Goal: Task Accomplishment & Management: Manage account settings

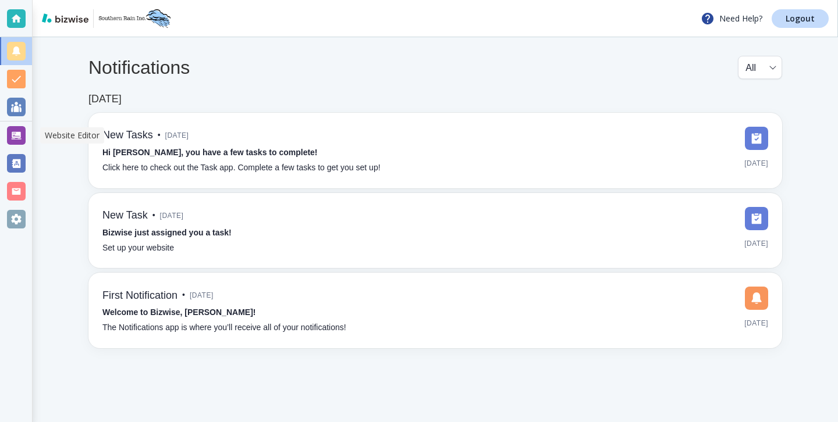
click at [17, 145] on div at bounding box center [16, 136] width 32 height 28
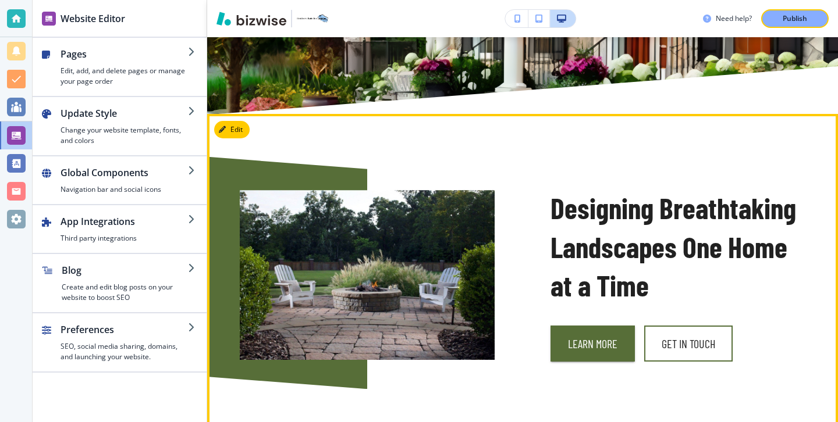
scroll to position [361, 0]
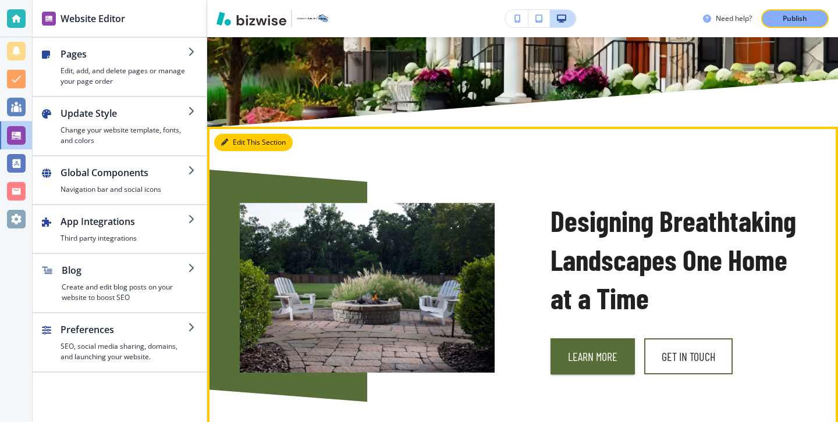
click at [244, 137] on button "Edit This Section" at bounding box center [253, 142] width 79 height 17
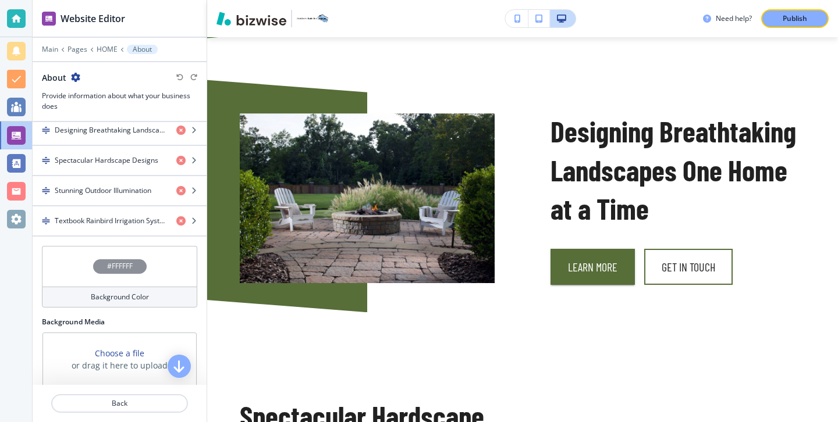
scroll to position [420, 0]
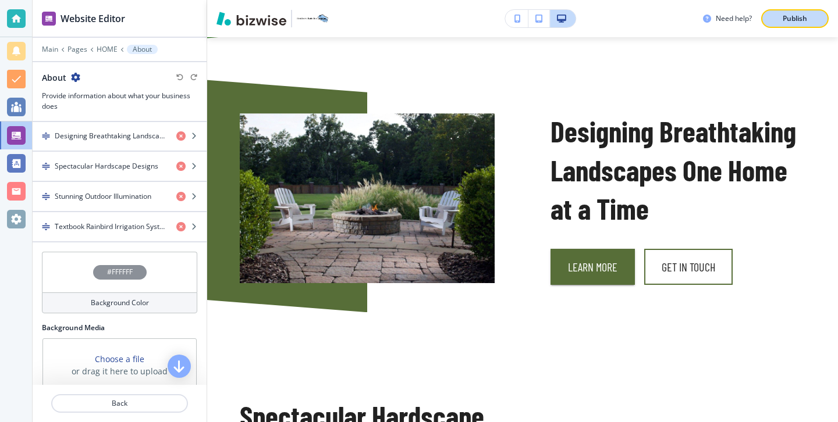
click at [803, 22] on p "Publish" at bounding box center [794, 18] width 24 height 10
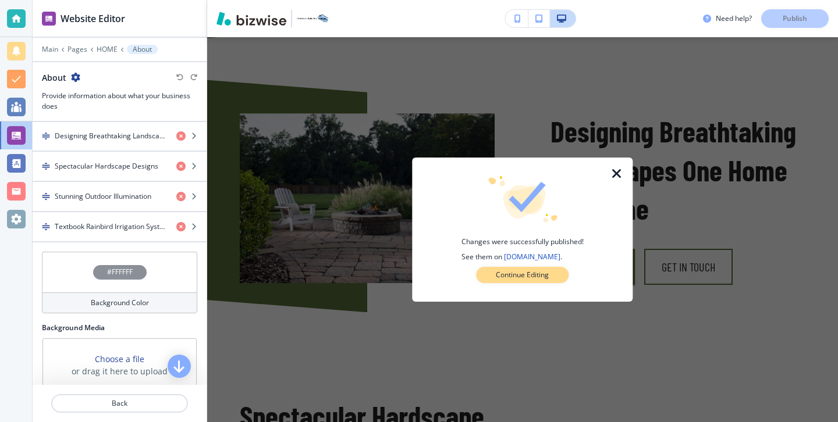
click at [501, 275] on p "Continue Editing" at bounding box center [522, 275] width 53 height 10
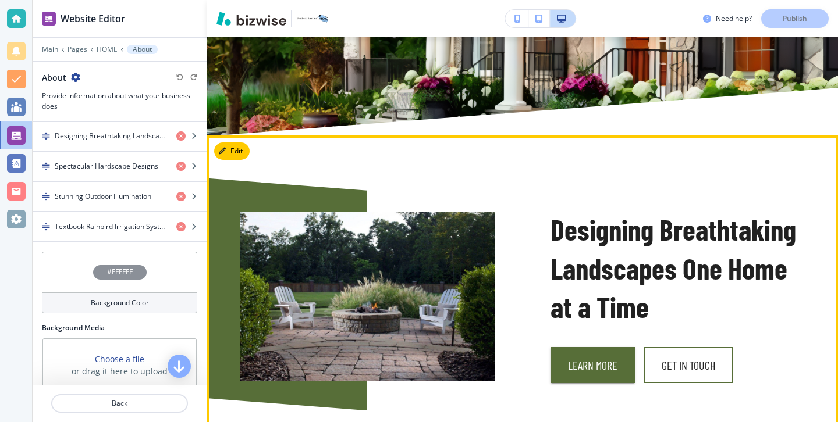
scroll to position [368, 0]
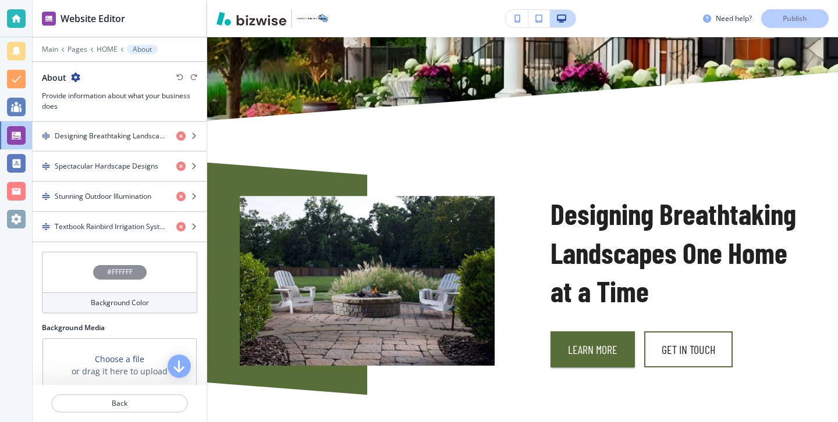
click at [516, 23] on button "button" at bounding box center [516, 18] width 23 height 17
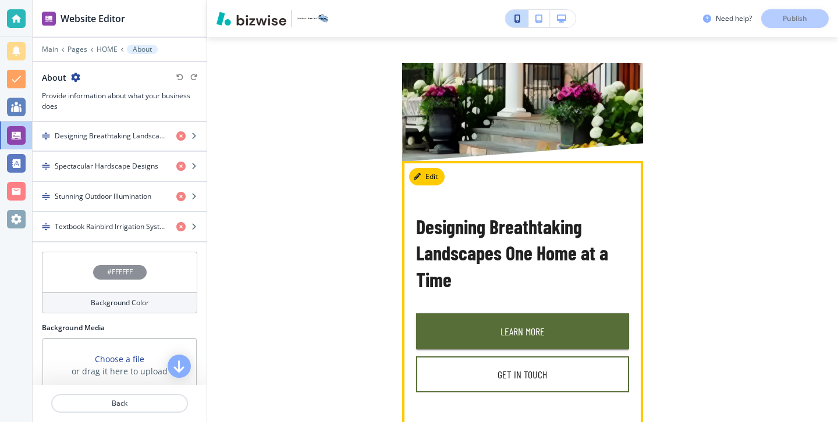
scroll to position [285, 0]
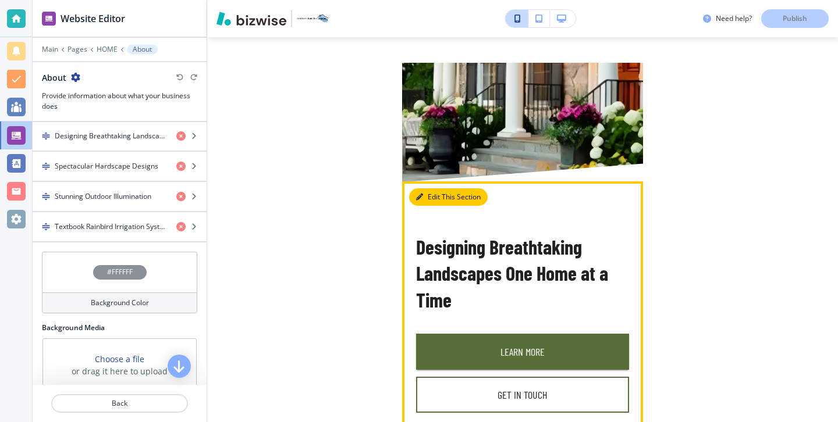
click at [436, 201] on button "Edit This Section" at bounding box center [448, 196] width 79 height 17
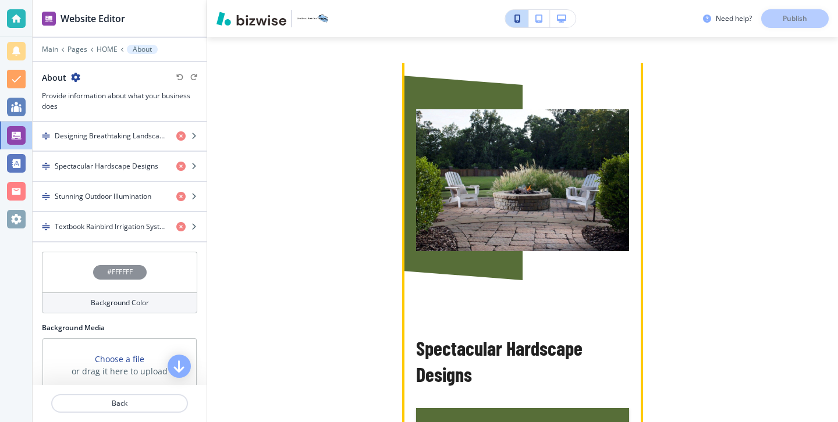
scroll to position [636, 0]
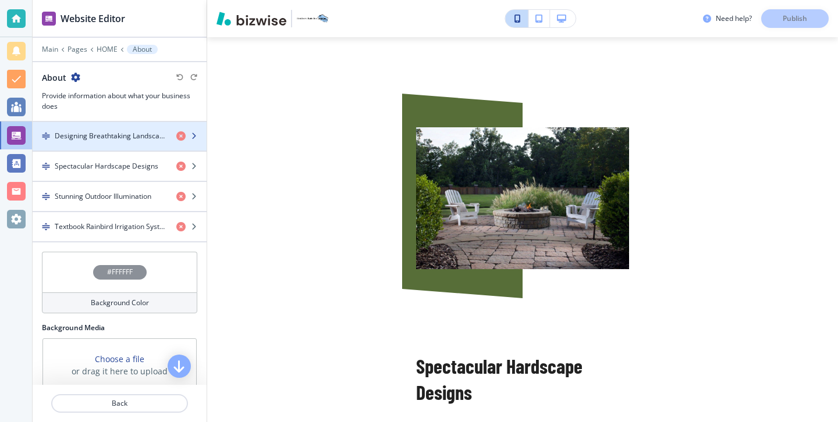
click at [131, 150] on div "button" at bounding box center [120, 145] width 174 height 9
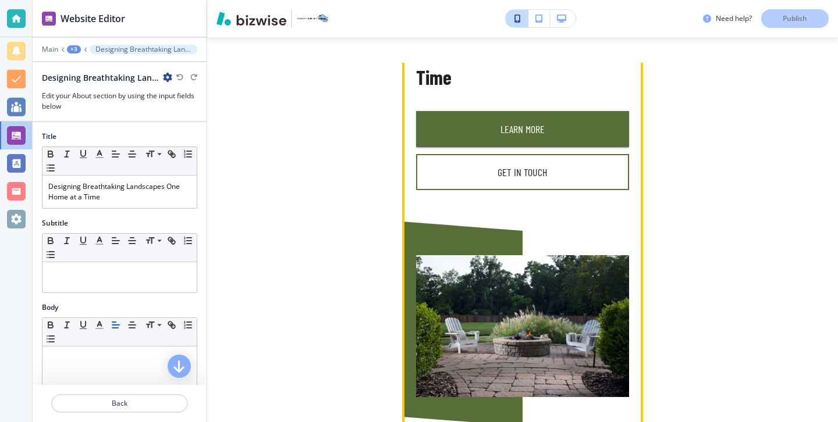
scroll to position [503, 0]
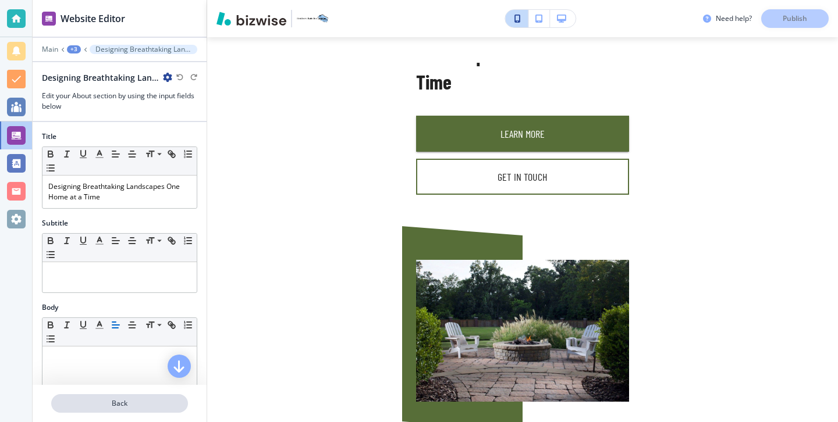
click at [150, 404] on p "Back" at bounding box center [119, 403] width 134 height 10
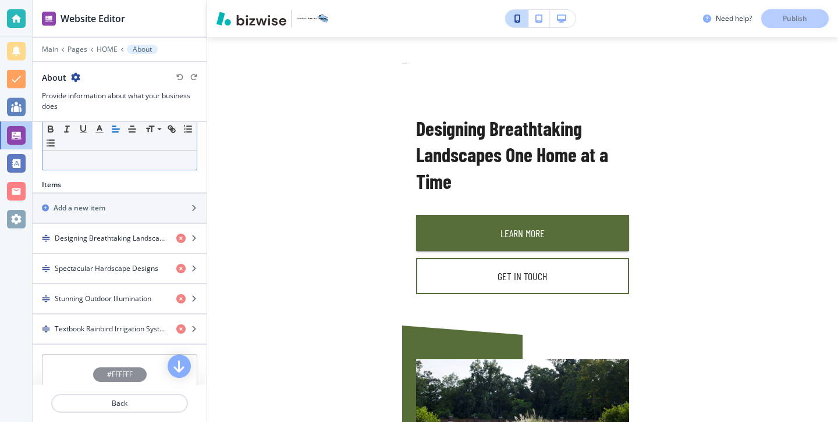
scroll to position [298, 0]
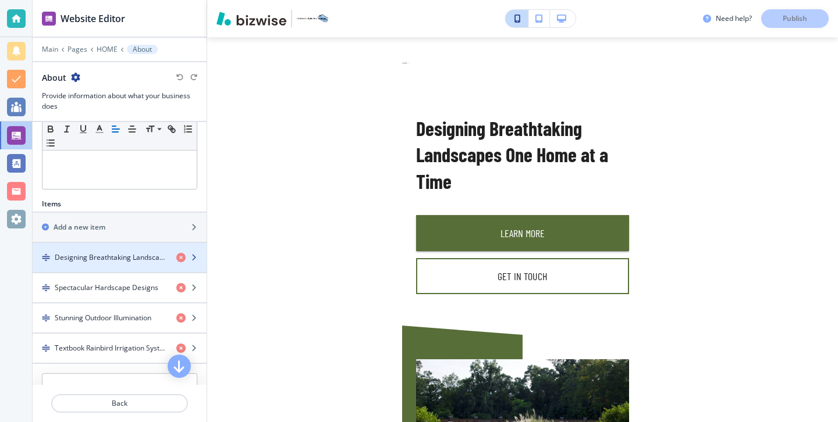
click at [110, 250] on div "button" at bounding box center [120, 247] width 174 height 9
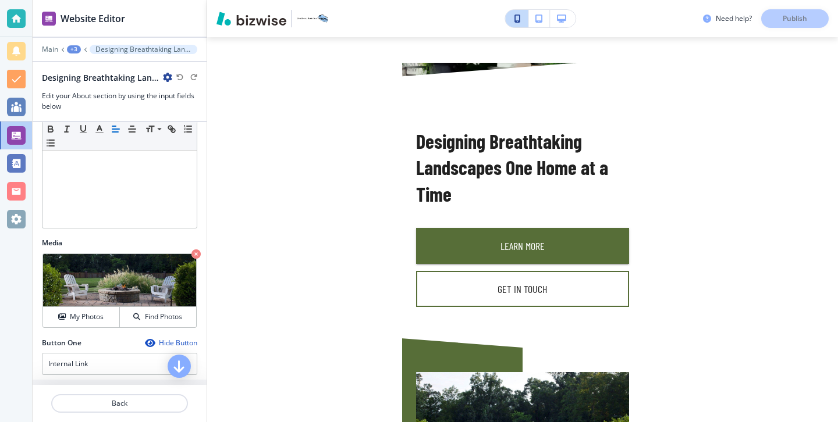
scroll to position [297, 0]
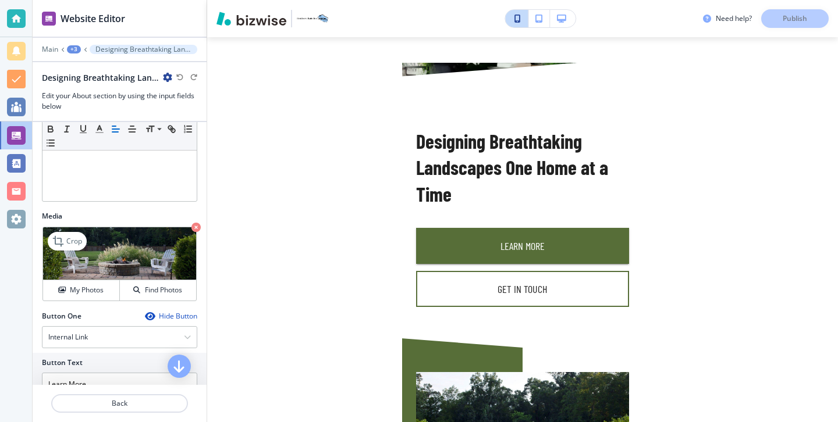
click at [191, 230] on icon "button" at bounding box center [195, 227] width 9 height 9
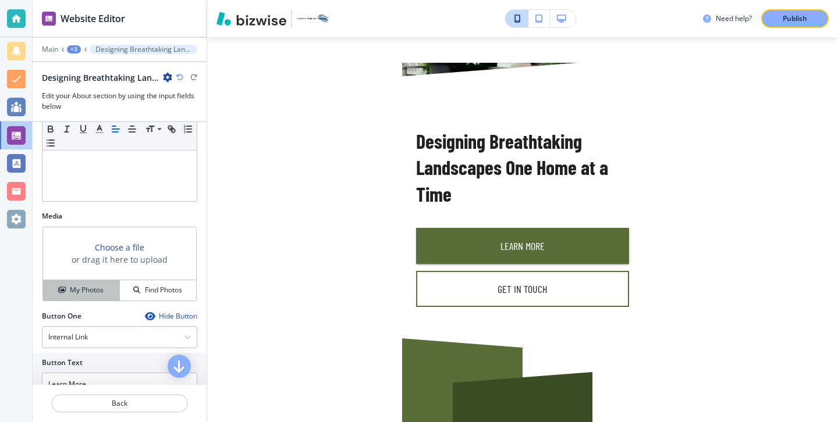
click at [94, 293] on h4 "My Photos" at bounding box center [87, 290] width 34 height 10
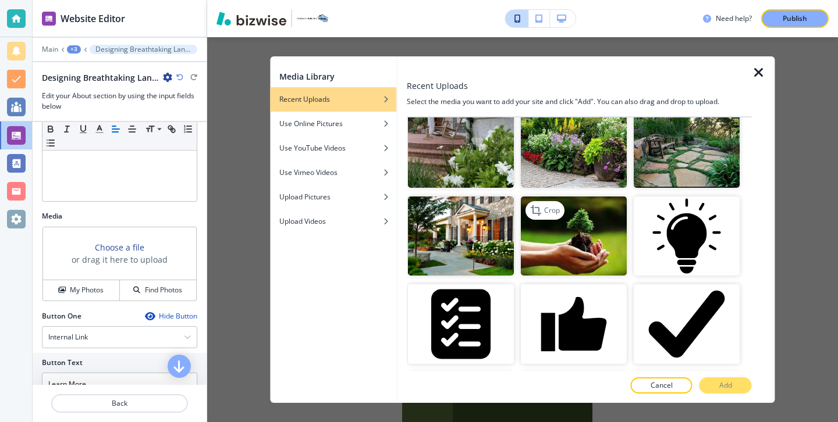
scroll to position [1148, 0]
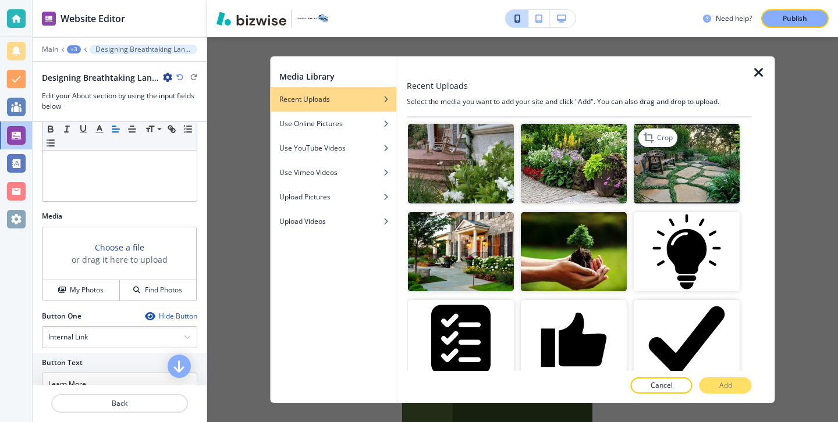
click at [686, 188] on img "button" at bounding box center [687, 164] width 106 height 80
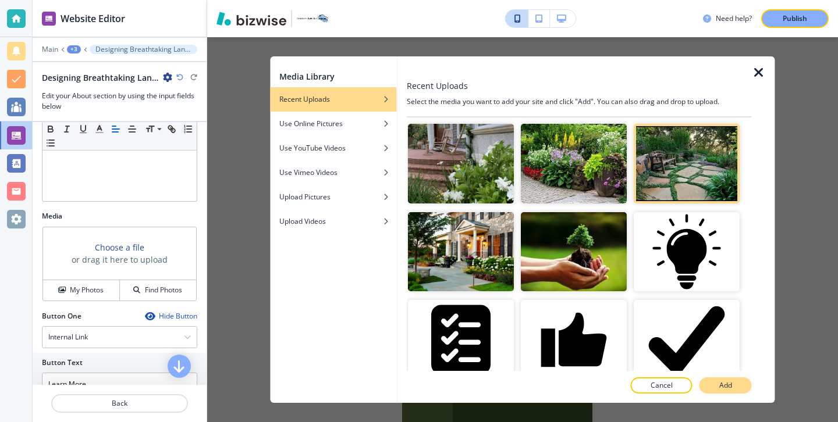
click at [731, 385] on p "Add" at bounding box center [725, 385] width 13 height 10
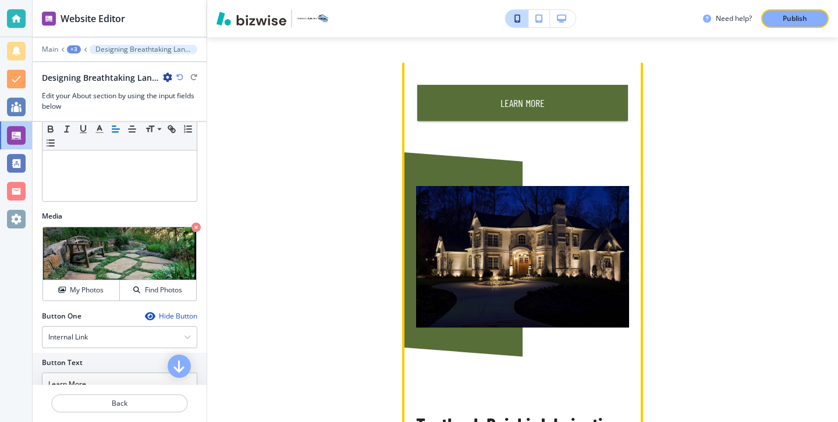
scroll to position [1046, 0]
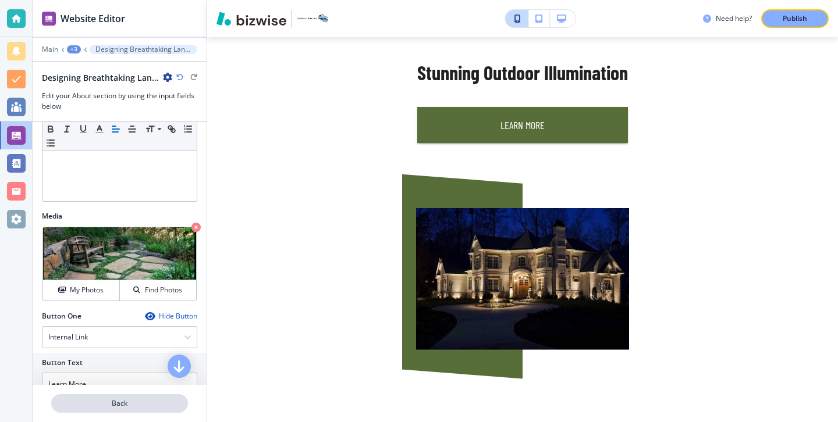
click at [173, 400] on p "Back" at bounding box center [119, 403] width 134 height 10
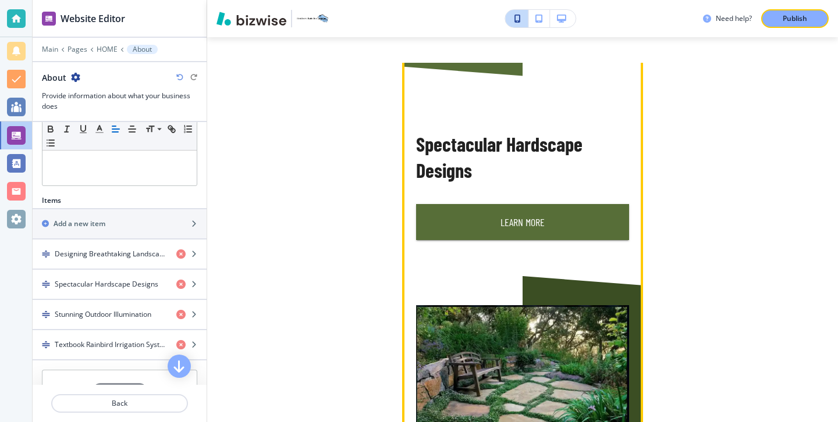
scroll to position [869, 0]
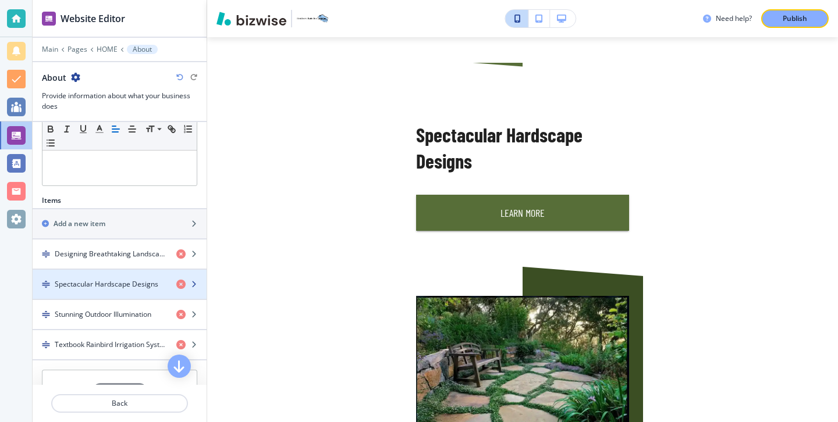
click at [122, 296] on div "button" at bounding box center [120, 294] width 174 height 9
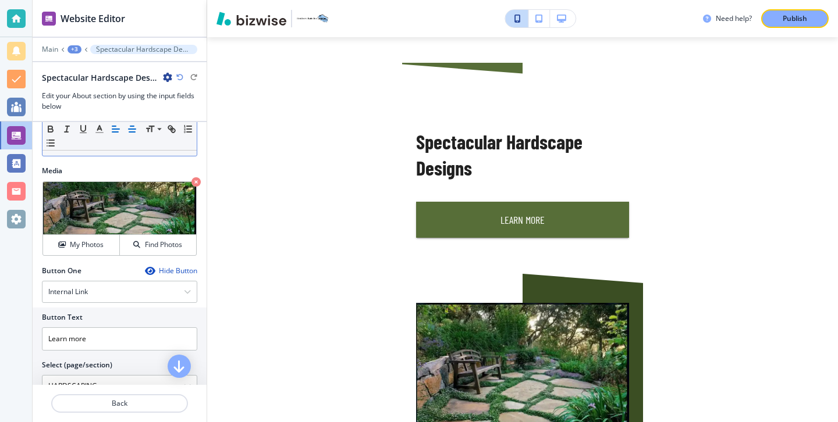
scroll to position [293, 0]
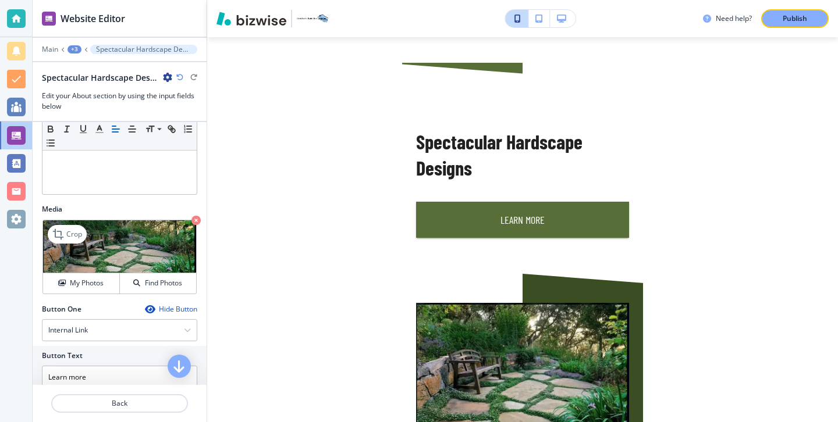
click at [192, 223] on icon "button" at bounding box center [195, 220] width 9 height 9
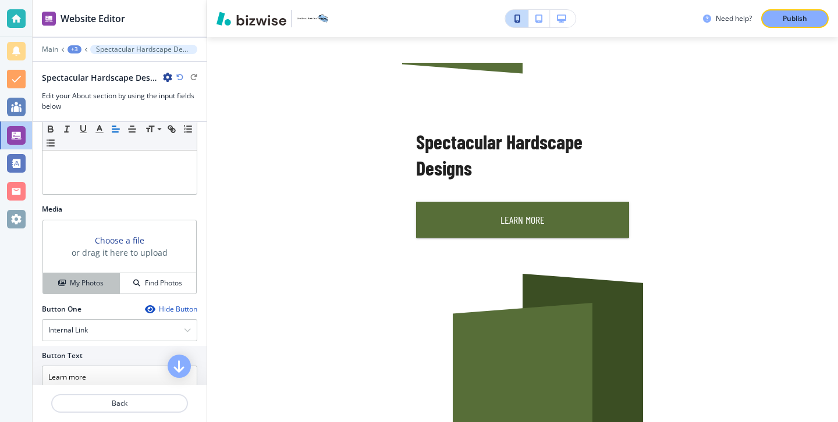
click at [108, 279] on div "My Photos" at bounding box center [81, 283] width 76 height 10
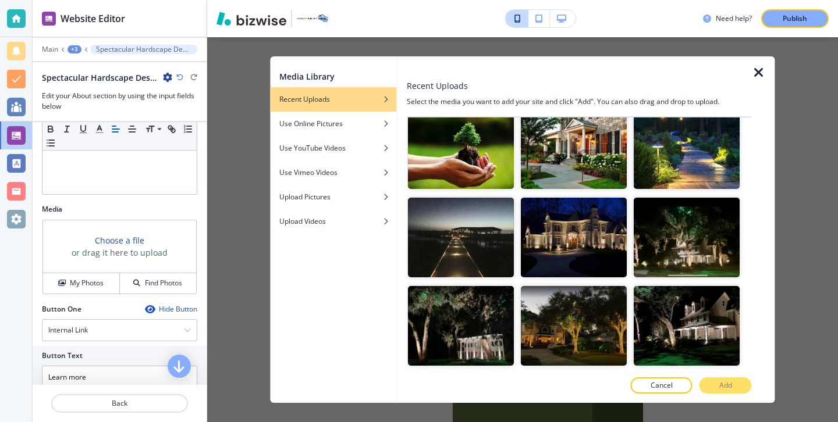
scroll to position [1879, 0]
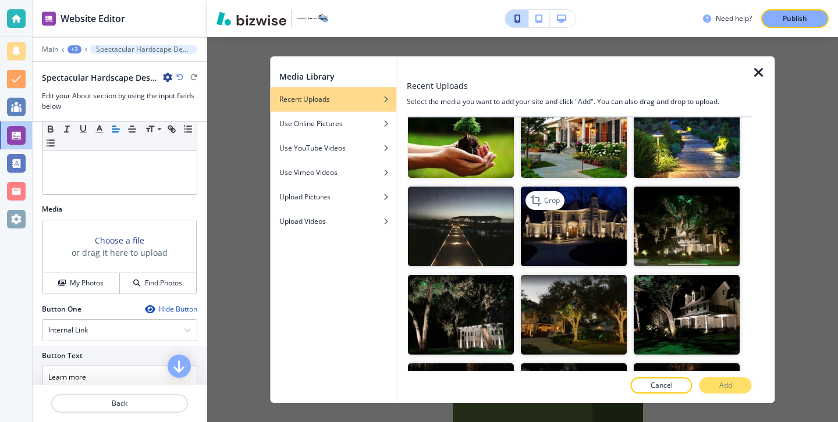
click at [573, 229] on img "button" at bounding box center [574, 227] width 106 height 80
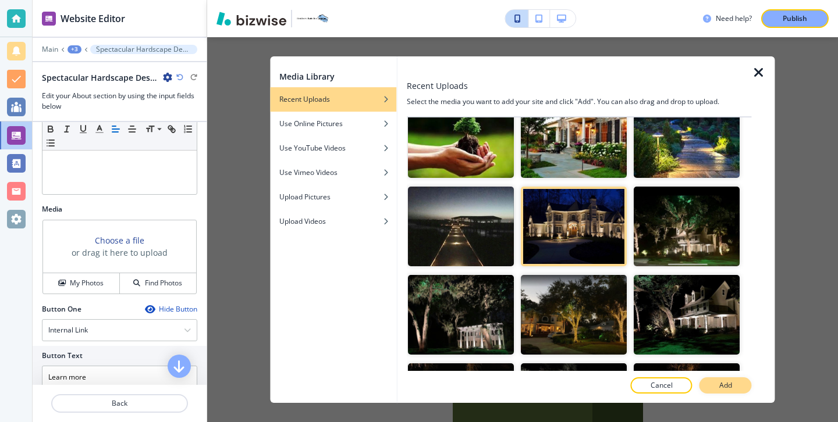
click at [727, 387] on p "Add" at bounding box center [725, 385] width 13 height 10
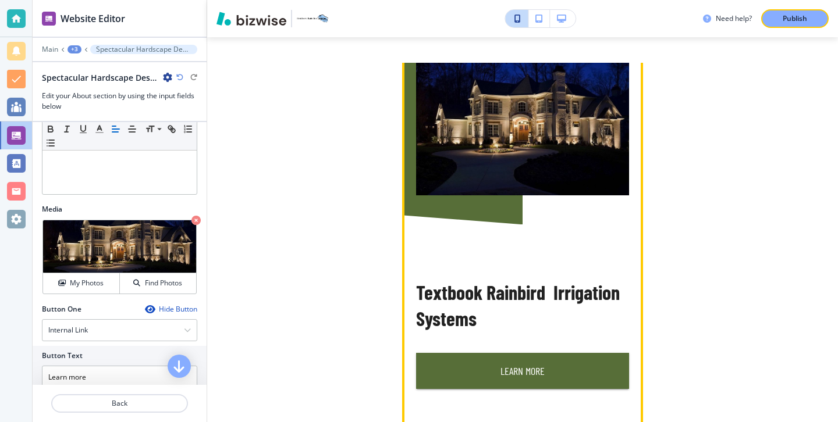
scroll to position [1509, 0]
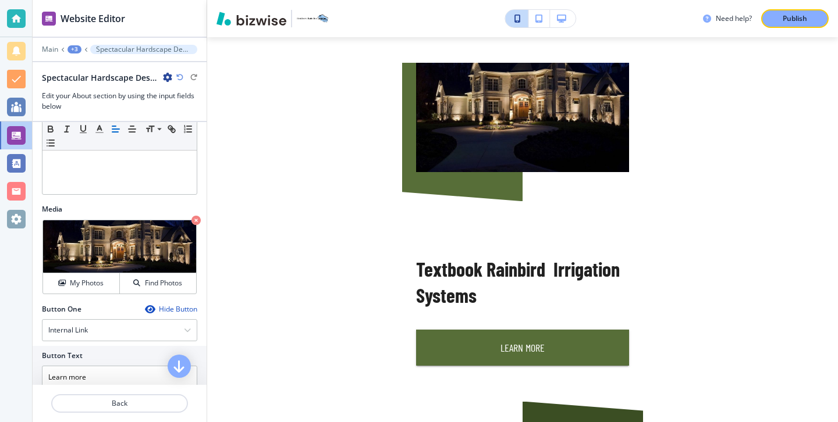
click at [143, 415] on div at bounding box center [120, 417] width 174 height 9
click at [143, 413] on div at bounding box center [120, 417] width 174 height 9
click at [144, 409] on button "Back" at bounding box center [119, 403] width 137 height 19
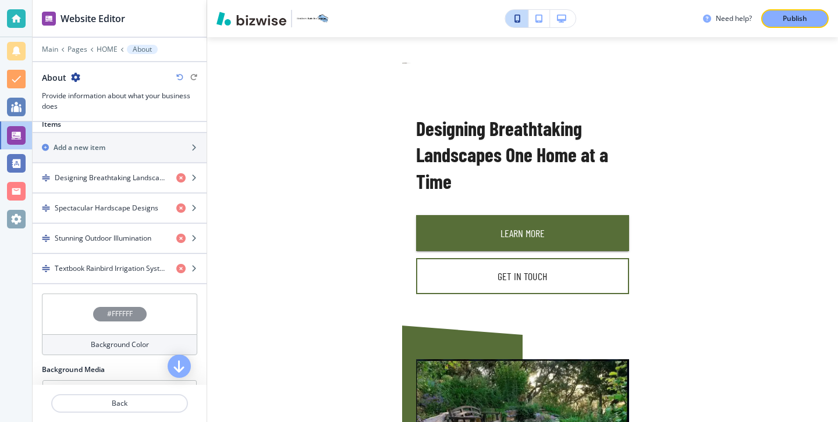
scroll to position [375, 0]
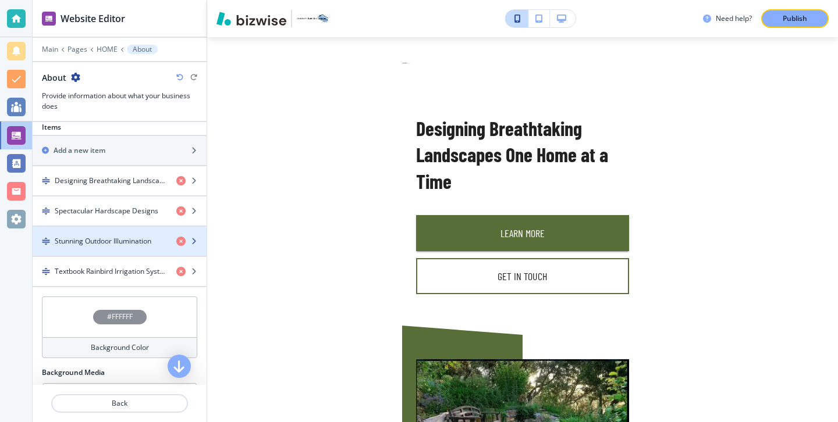
click at [137, 241] on h4 "Stunning Outdoor Illumination" at bounding box center [103, 241] width 97 height 10
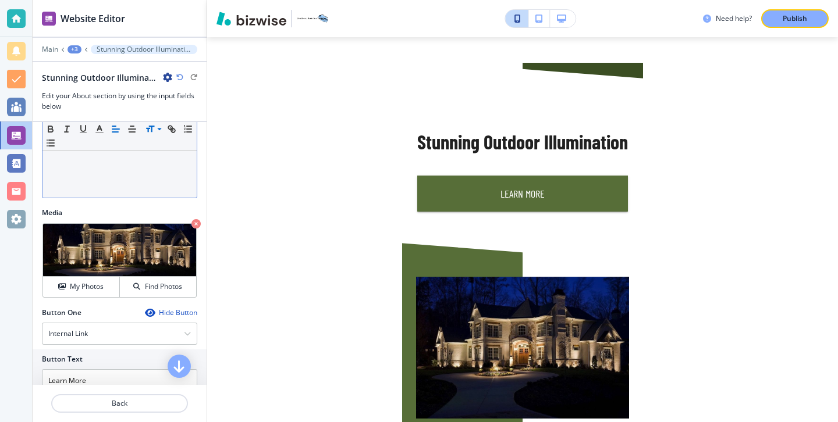
scroll to position [292, 0]
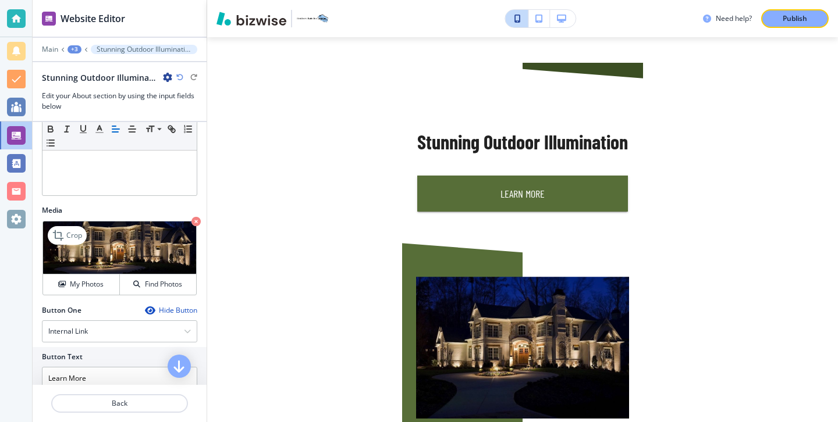
click at [192, 219] on icon "button" at bounding box center [195, 221] width 9 height 9
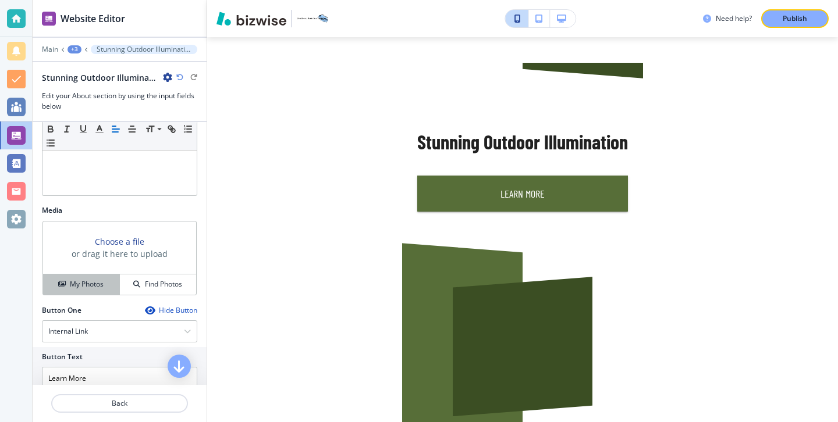
click at [101, 284] on h4 "My Photos" at bounding box center [87, 284] width 34 height 10
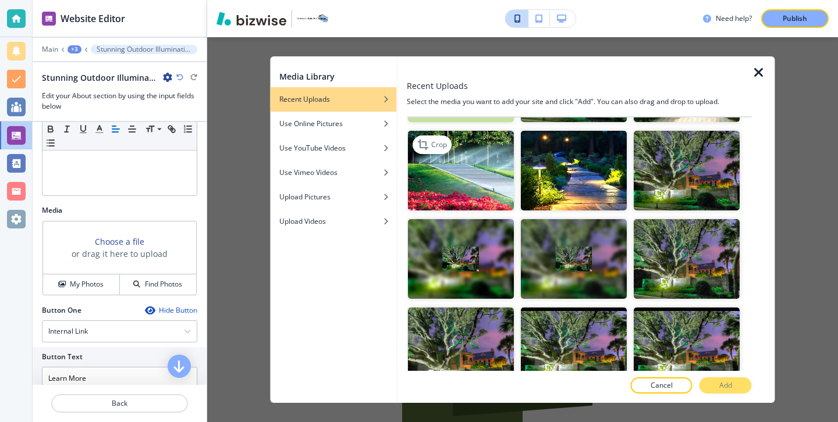
scroll to position [346, 0]
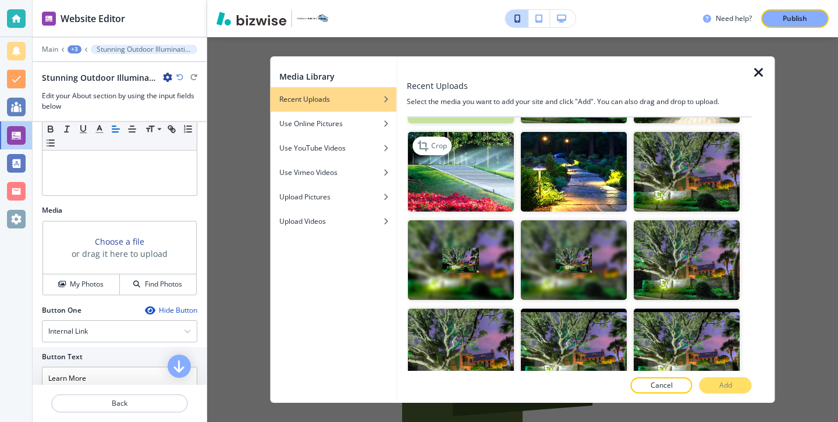
click at [471, 195] on img "button" at bounding box center [461, 173] width 106 height 80
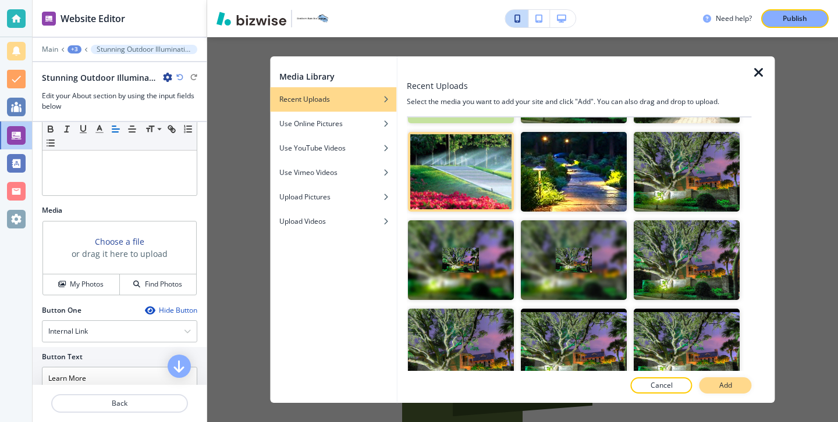
click at [735, 389] on button "Add" at bounding box center [725, 386] width 52 height 16
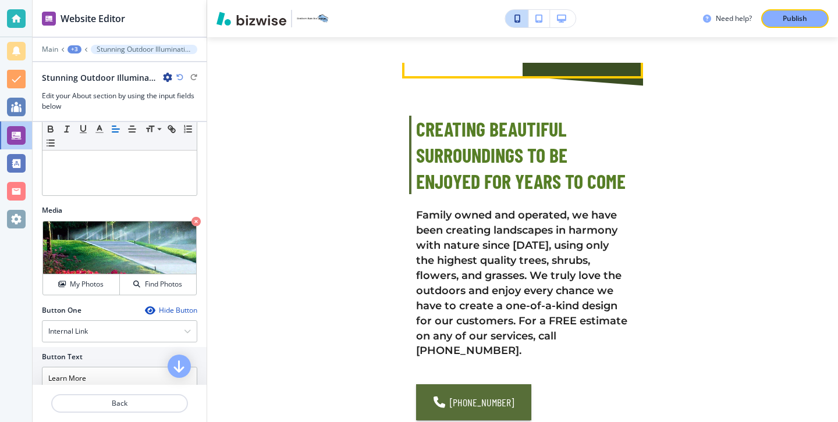
scroll to position [1759, 0]
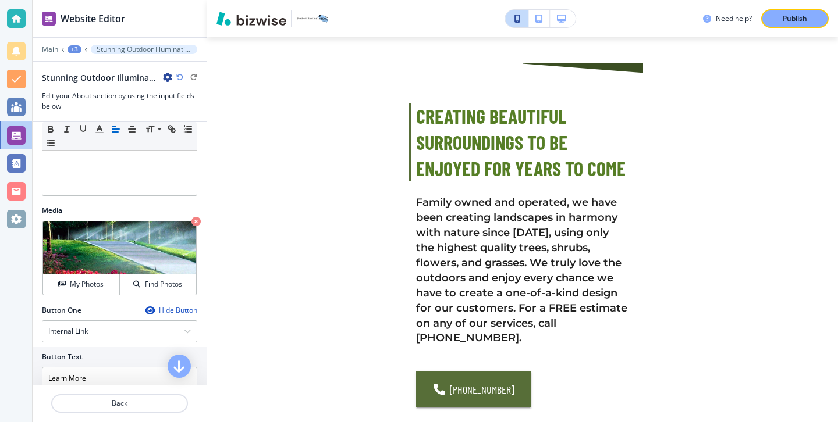
click at [172, 393] on div at bounding box center [120, 389] width 174 height 9
click at [172, 401] on p "Back" at bounding box center [119, 403] width 134 height 10
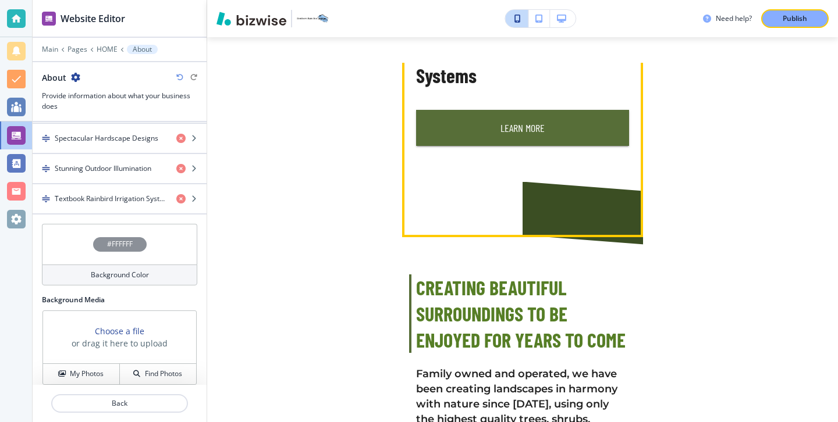
scroll to position [1590, 0]
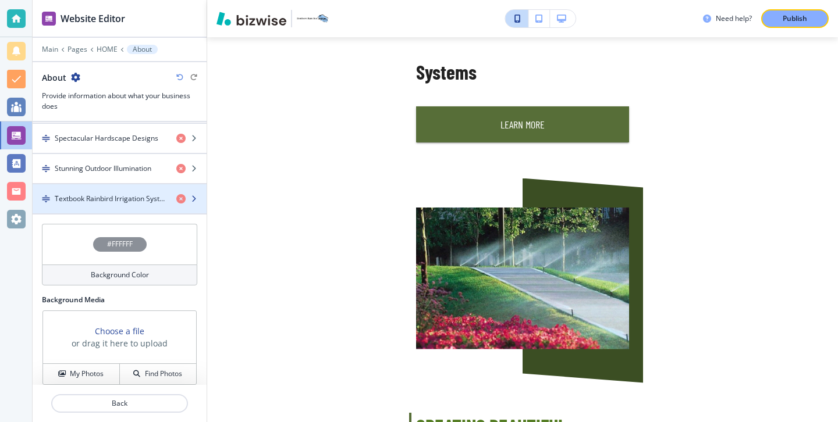
click at [153, 206] on div "button" at bounding box center [120, 208] width 174 height 9
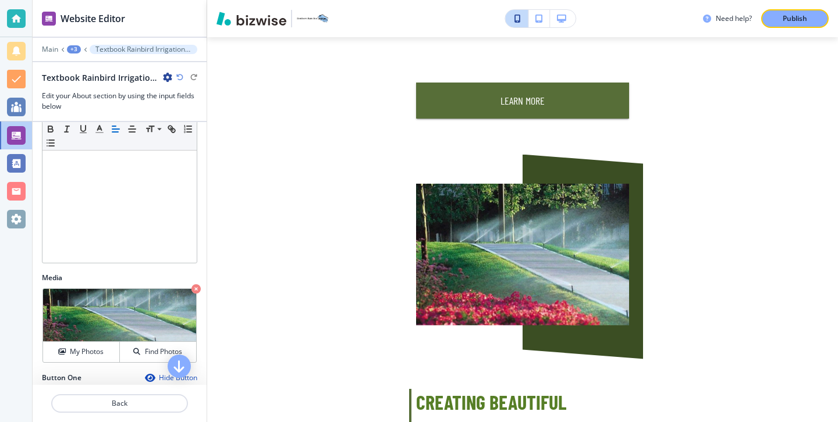
scroll to position [260, 0]
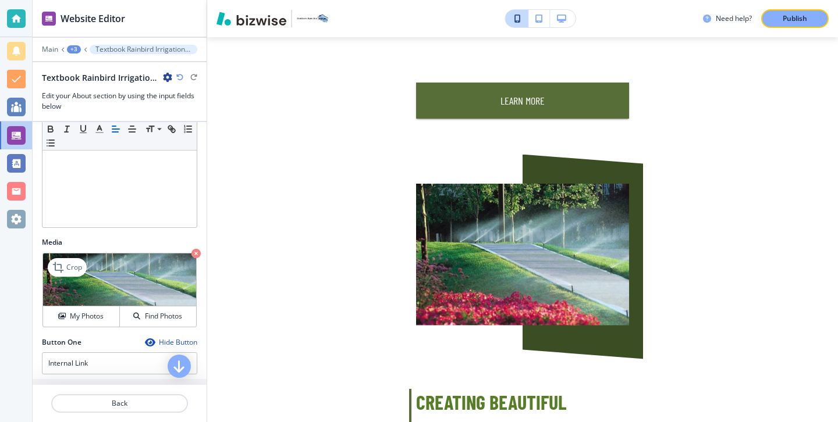
click at [195, 254] on icon "button" at bounding box center [195, 253] width 9 height 9
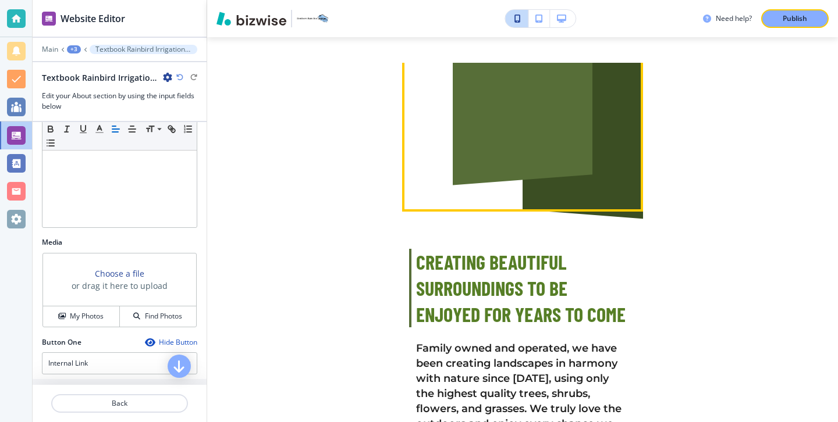
scroll to position [1746, 0]
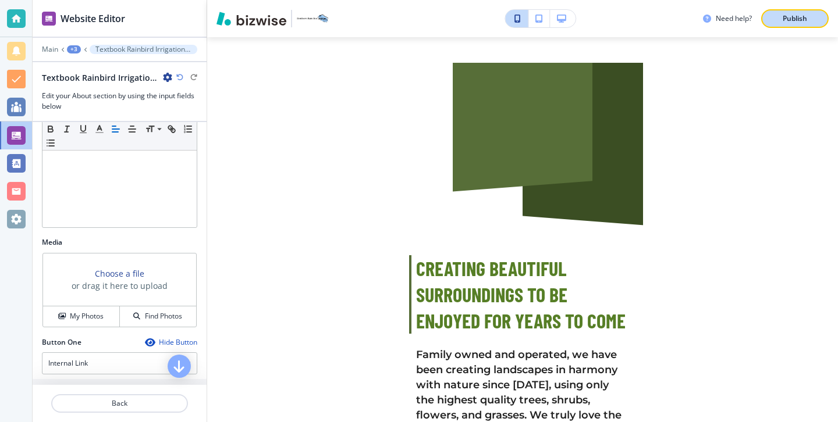
click at [816, 14] on button "Publish" at bounding box center [794, 18] width 67 height 19
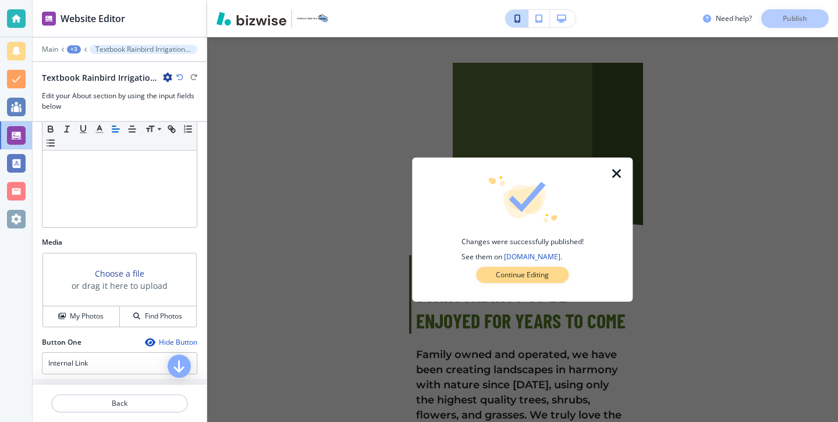
click at [563, 269] on button "Continue Editing" at bounding box center [522, 275] width 92 height 16
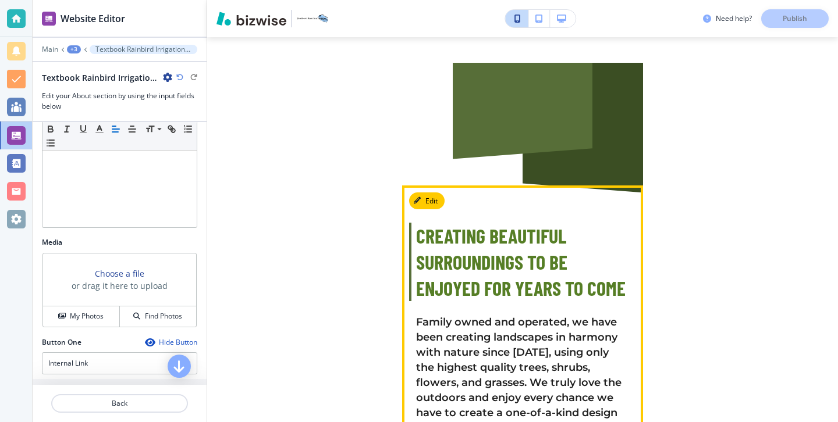
scroll to position [1789, 0]
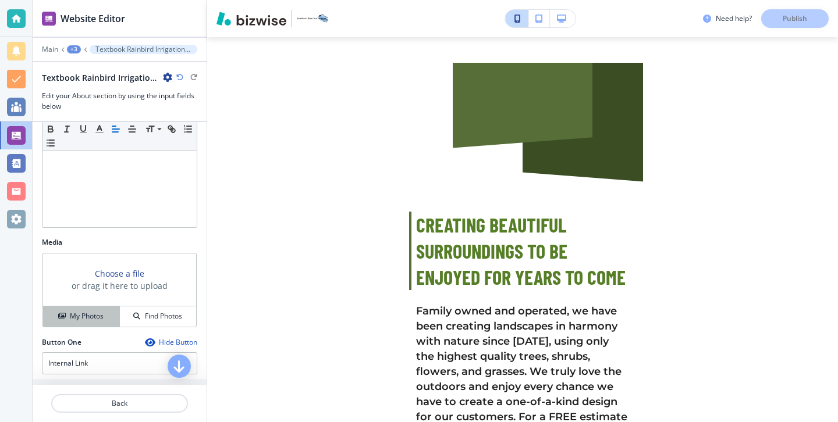
click at [70, 322] on button "My Photos" at bounding box center [81, 317] width 77 height 20
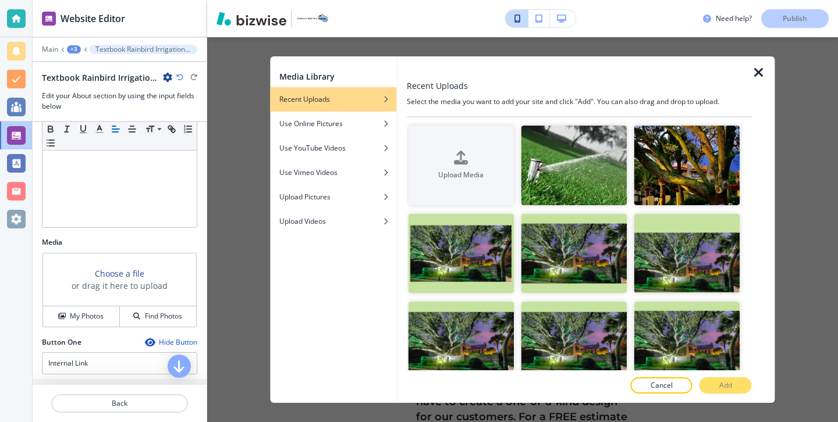
click at [757, 76] on icon "button" at bounding box center [759, 73] width 14 height 14
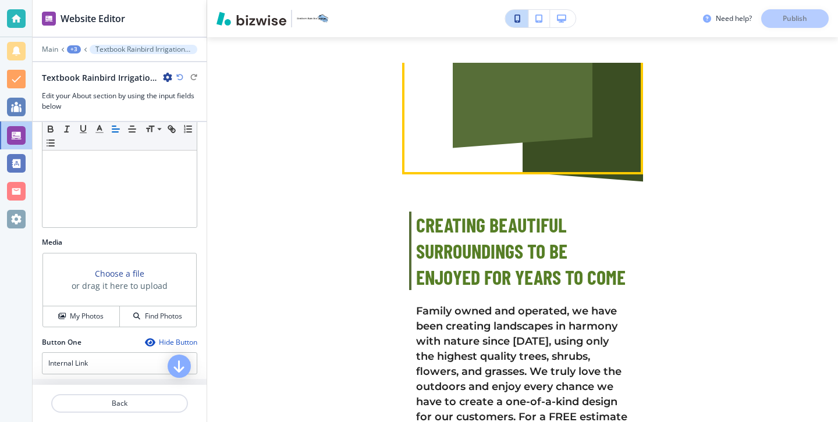
click at [579, 148] on div at bounding box center [523, 79] width 140 height 140
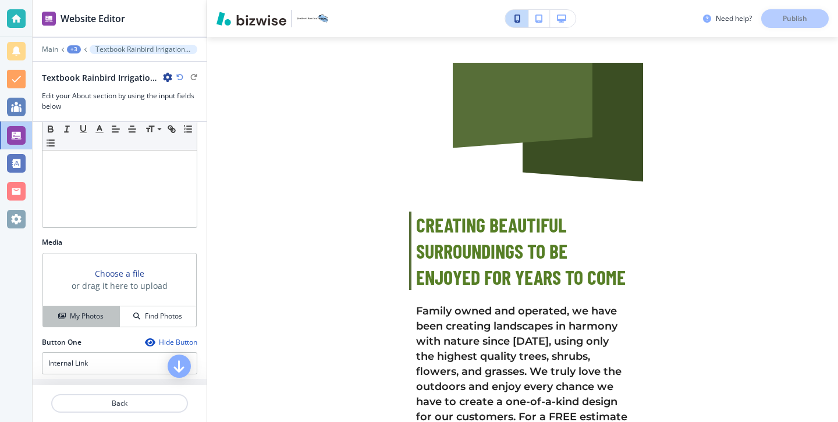
click at [101, 315] on h4 "My Photos" at bounding box center [87, 316] width 34 height 10
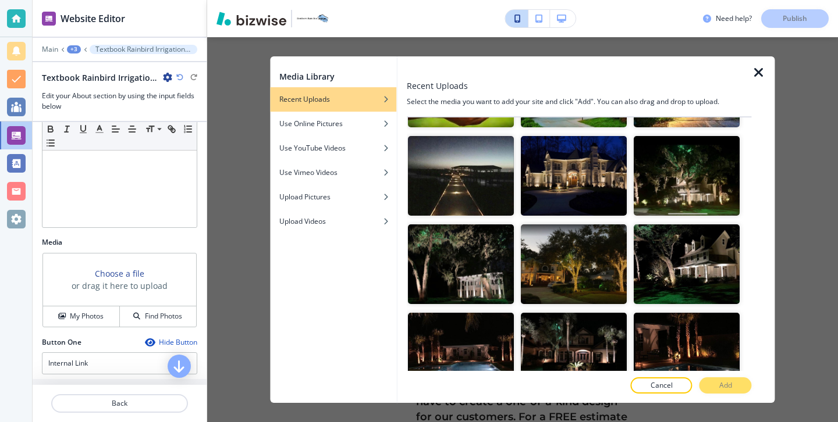
scroll to position [1973, 0]
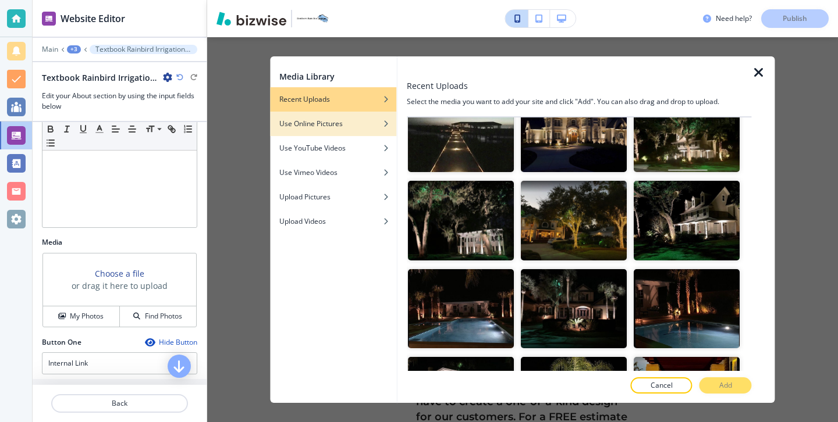
click at [373, 124] on div "Use Online Pictures" at bounding box center [333, 124] width 126 height 10
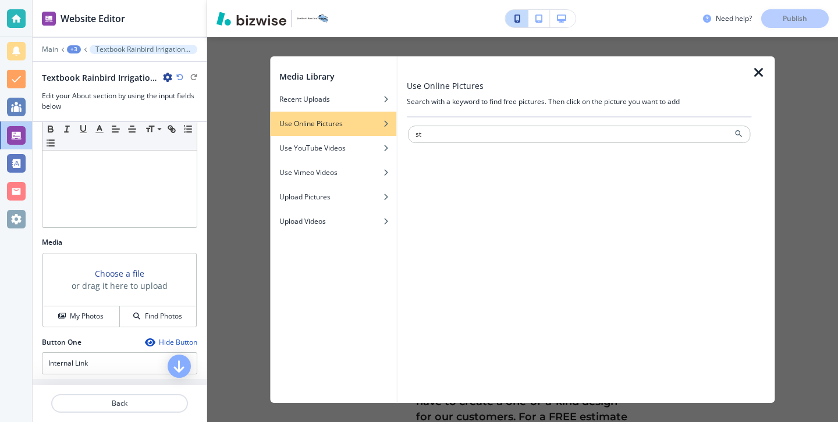
type input "s"
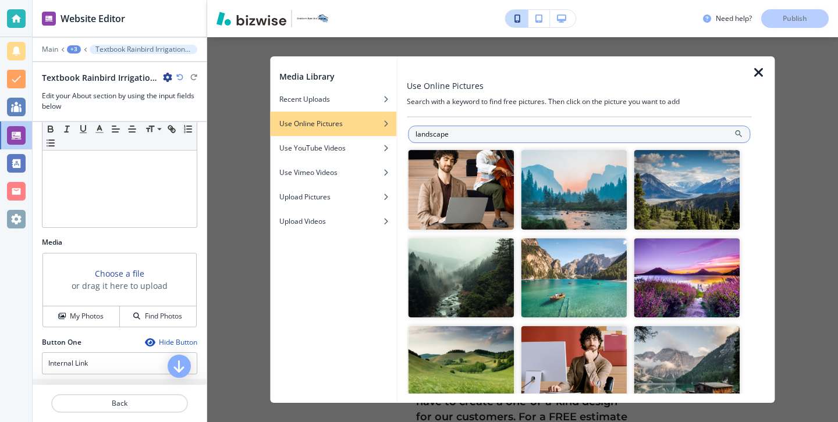
click at [413, 131] on input "landscape" at bounding box center [579, 134] width 342 height 17
type input "home landscape"
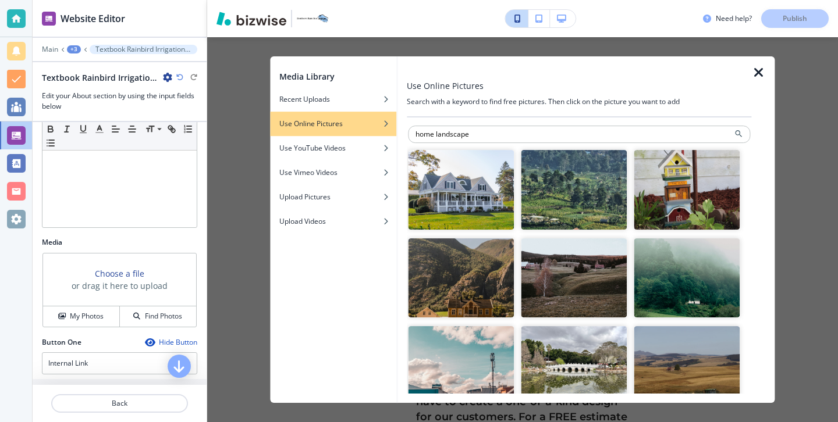
click at [469, 184] on img "button" at bounding box center [461, 190] width 106 height 80
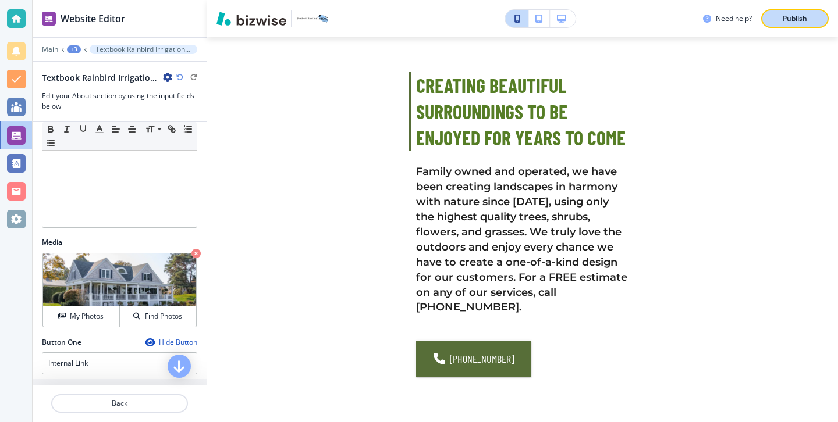
click at [807, 17] on div "Publish" at bounding box center [794, 18] width 37 height 10
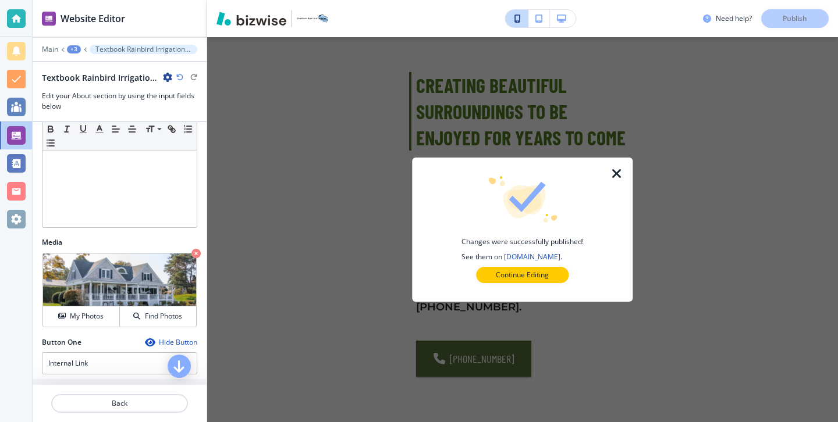
click at [536, 286] on div at bounding box center [521, 292] width 183 height 19
click at [538, 277] on p "Continue Editing" at bounding box center [522, 275] width 53 height 10
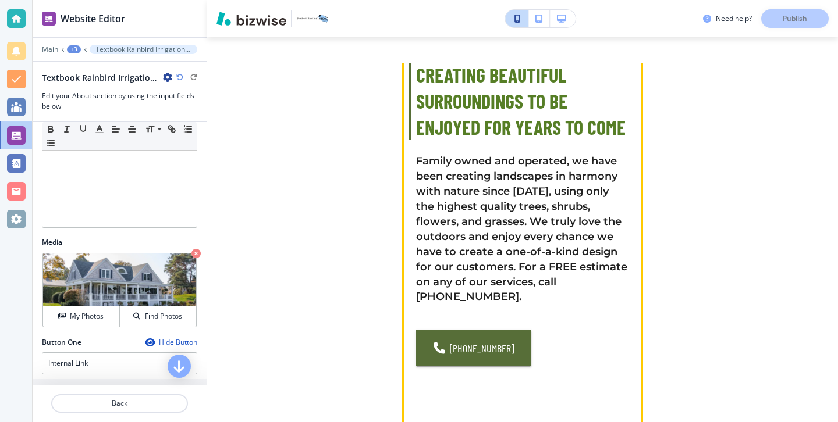
scroll to position [1797, 0]
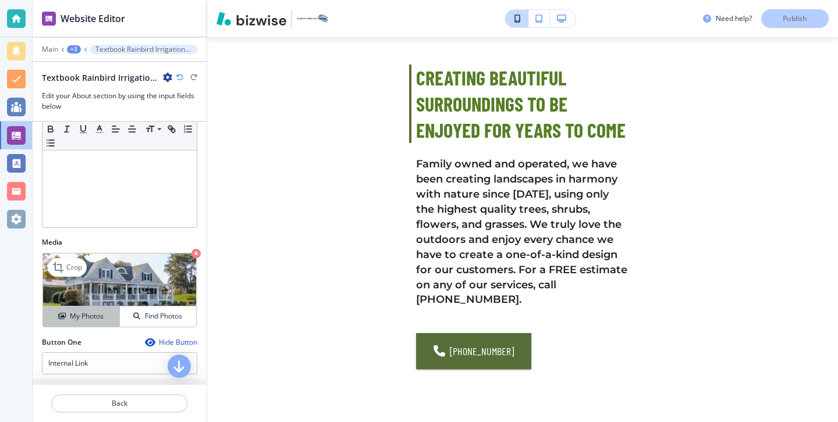
click at [91, 308] on button "My Photos" at bounding box center [81, 317] width 77 height 20
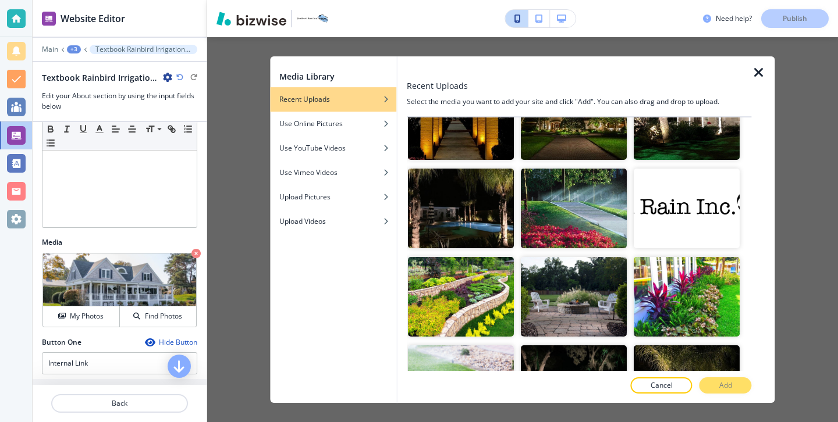
scroll to position [2383, 0]
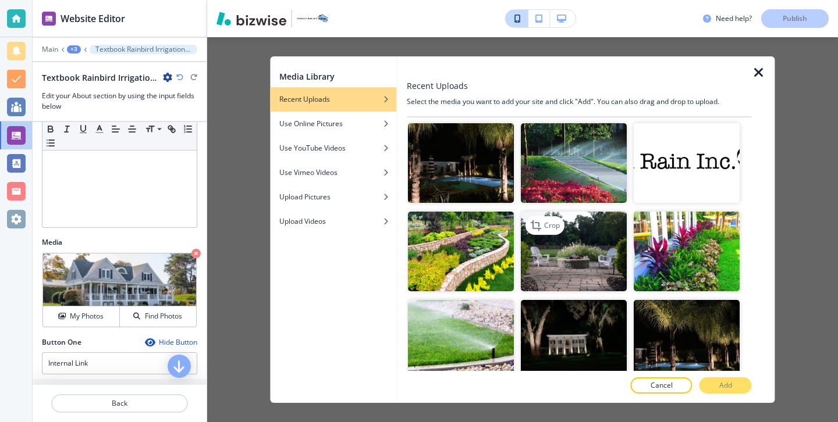
click at [555, 269] on img "button" at bounding box center [574, 252] width 106 height 80
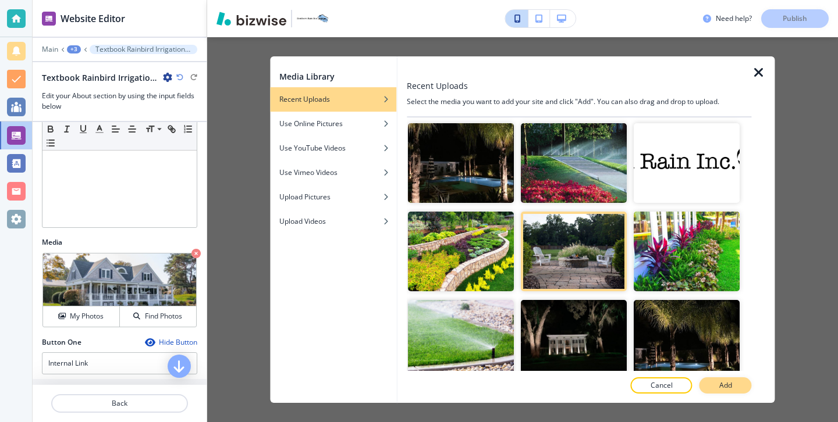
click at [718, 382] on button "Add" at bounding box center [725, 386] width 52 height 16
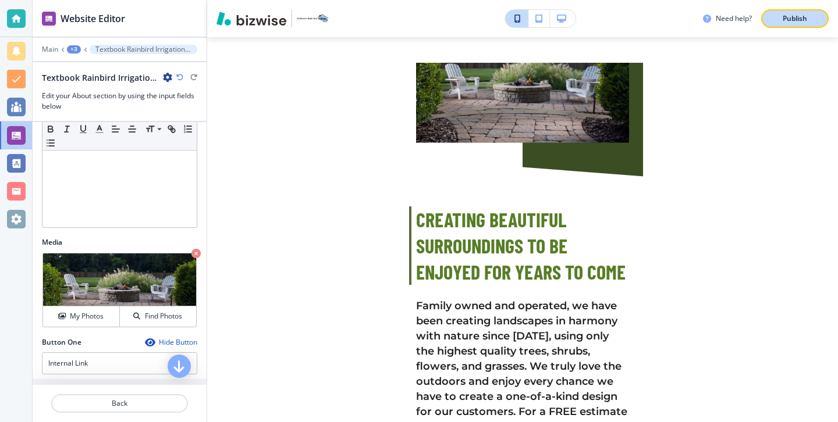
click at [814, 23] on button "Publish" at bounding box center [794, 18] width 67 height 19
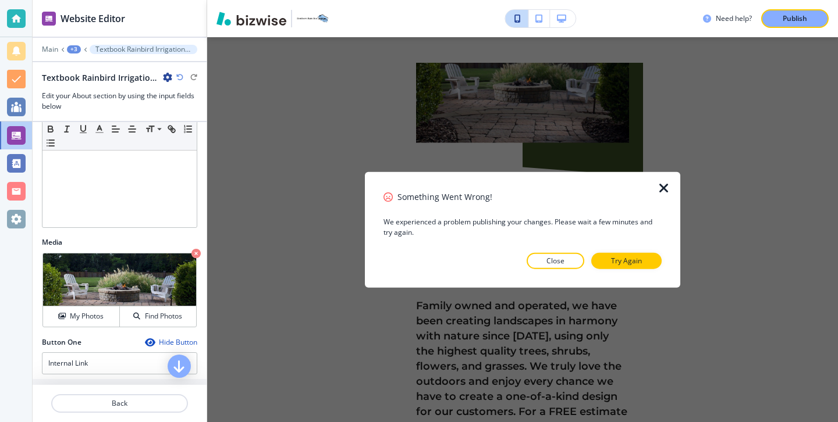
click at [638, 250] on div "Something Went Wrong! We experienced a problem publishing your changes. Please …" at bounding box center [522, 230] width 278 height 79
click at [638, 254] on button "Try Again" at bounding box center [626, 260] width 70 height 16
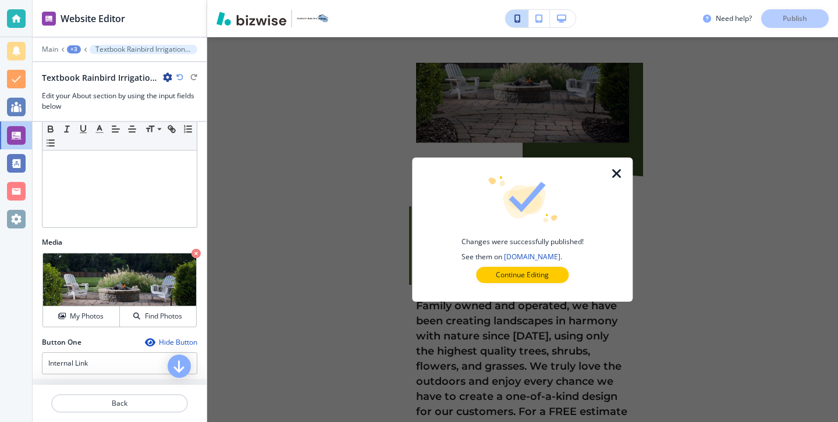
click at [557, 277] on button "Continue Editing" at bounding box center [522, 275] width 92 height 16
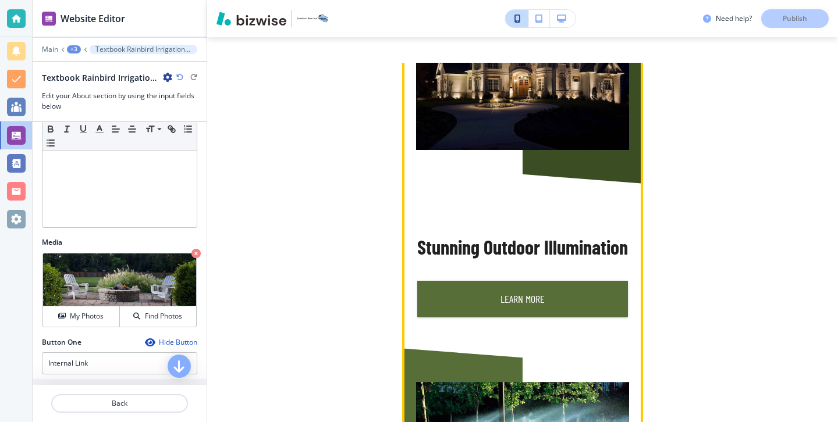
scroll to position [1246, 0]
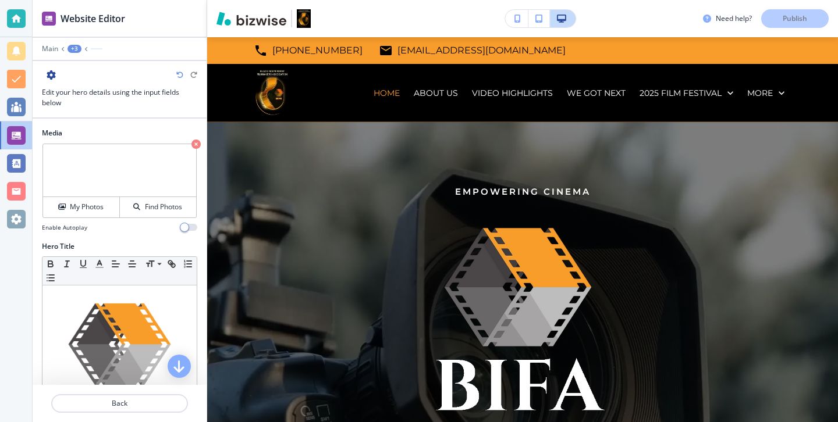
scroll to position [408, 0]
